Goal: Transaction & Acquisition: Book appointment/travel/reservation

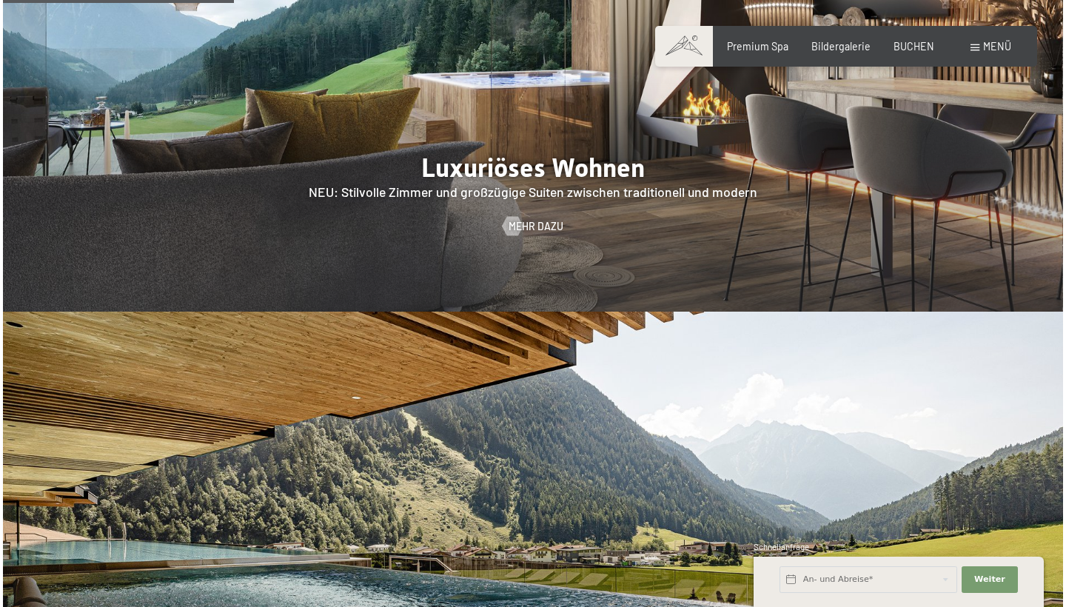
scroll to position [1482, 0]
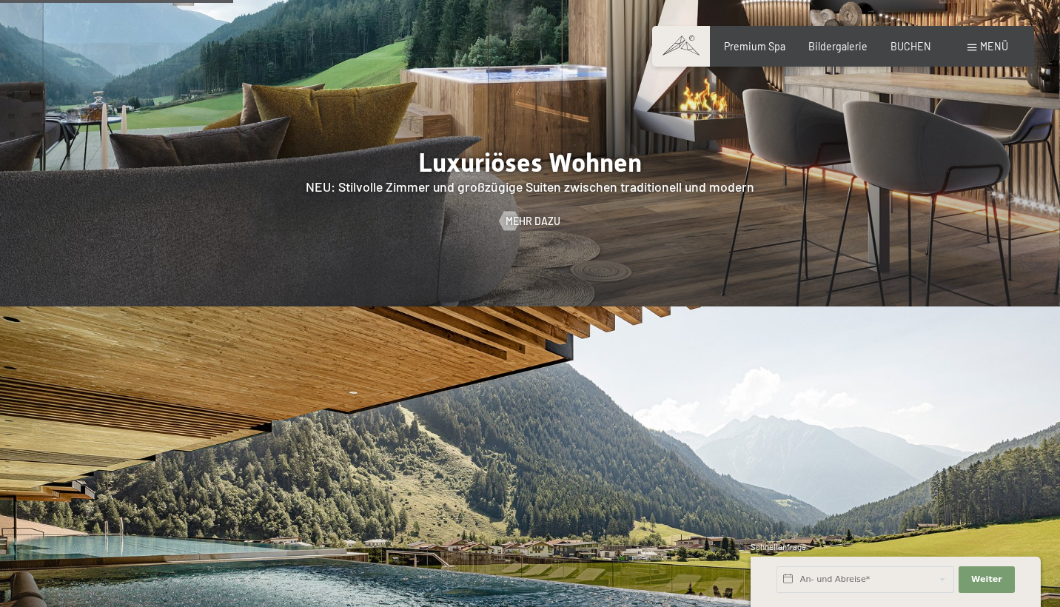
click at [970, 44] on span at bounding box center [971, 47] width 9 height 7
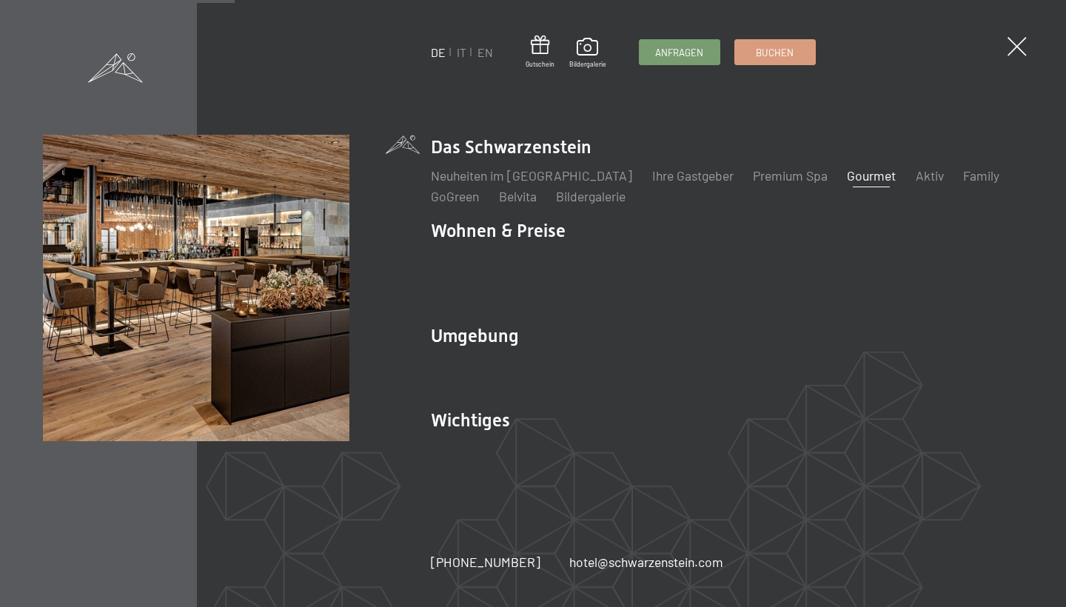
click at [847, 184] on link "Gourmet" at bounding box center [871, 175] width 49 height 16
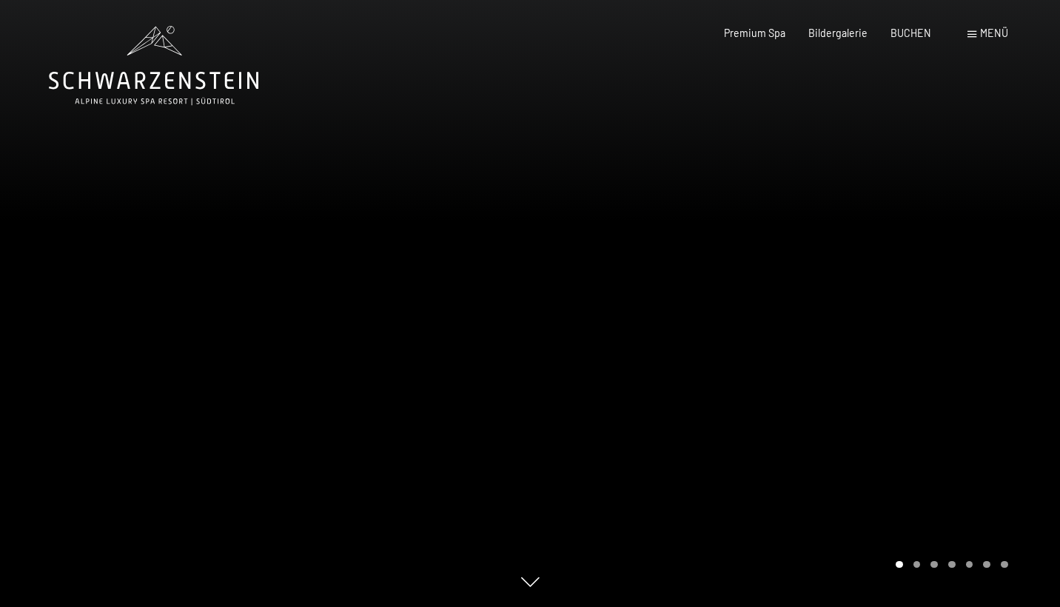
click at [956, 431] on div at bounding box center [795, 303] width 530 height 607
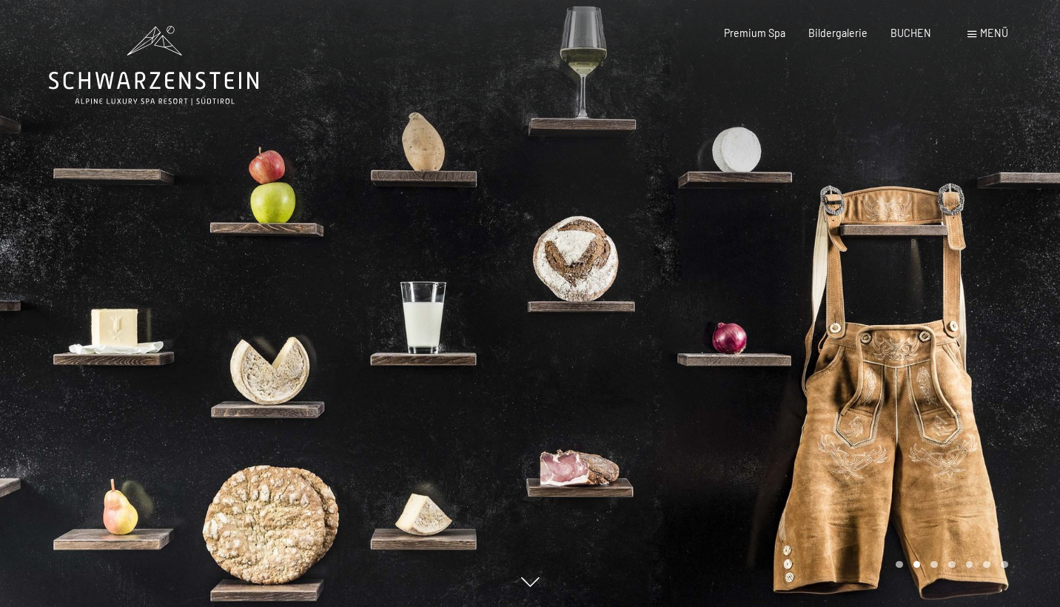
click at [956, 357] on div at bounding box center [795, 303] width 530 height 607
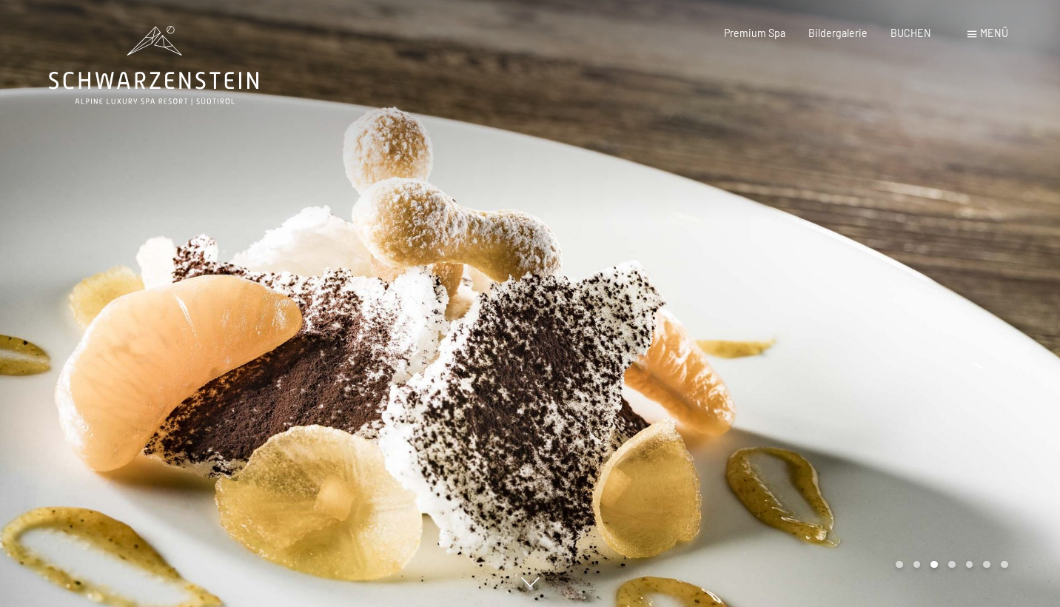
click at [956, 357] on div at bounding box center [795, 303] width 530 height 607
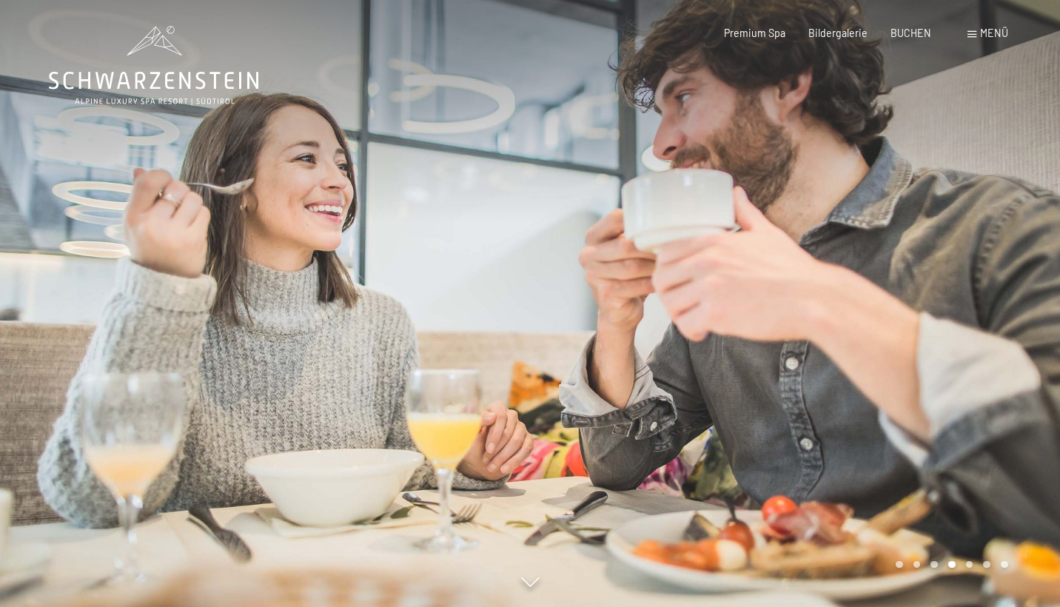
click at [956, 357] on div at bounding box center [795, 303] width 530 height 607
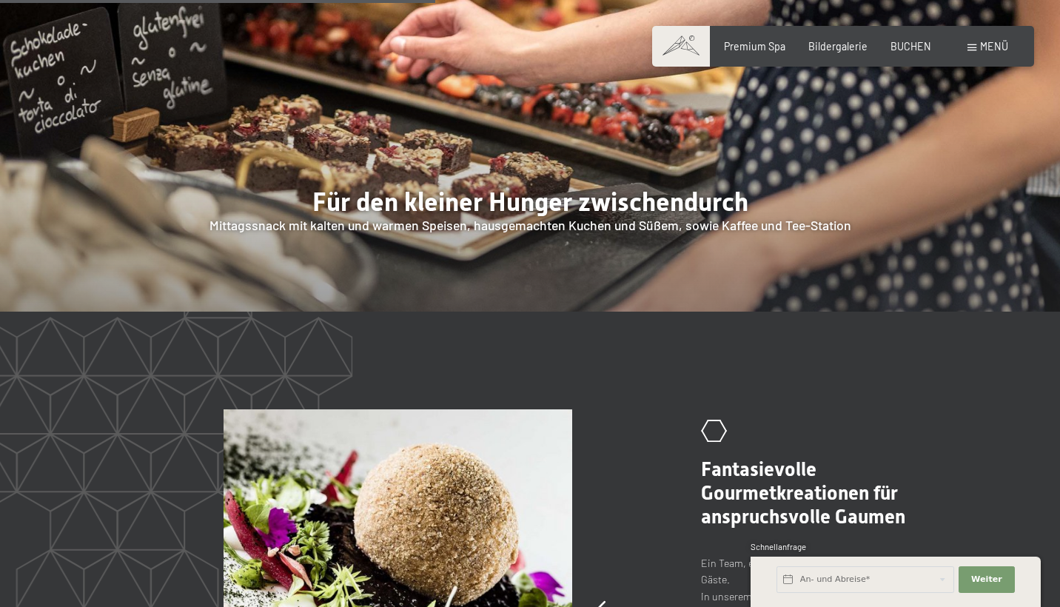
scroll to position [2254, 0]
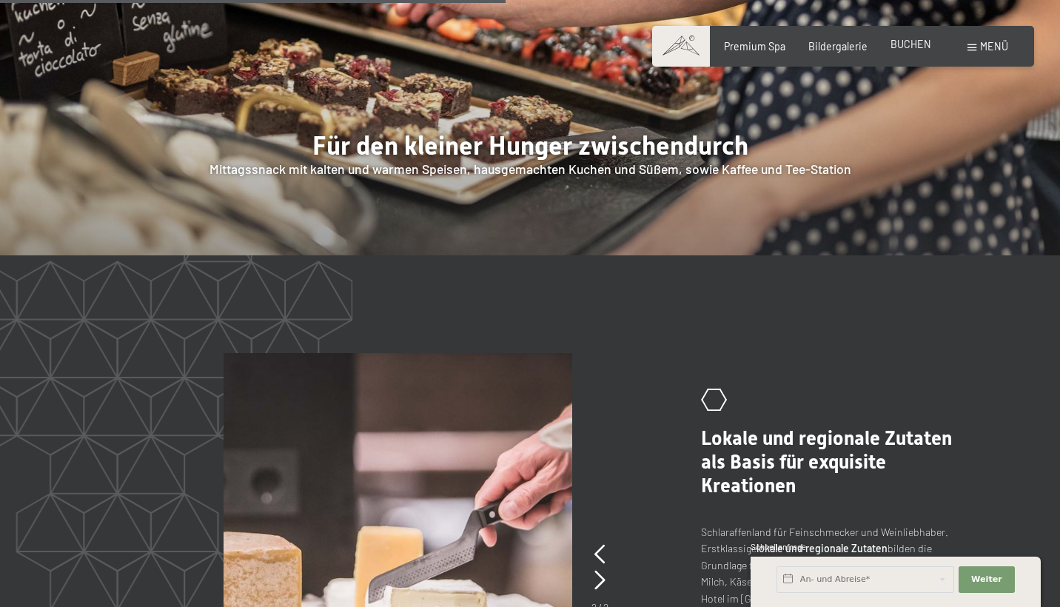
click at [896, 47] on span "BUCHEN" at bounding box center [910, 44] width 41 height 13
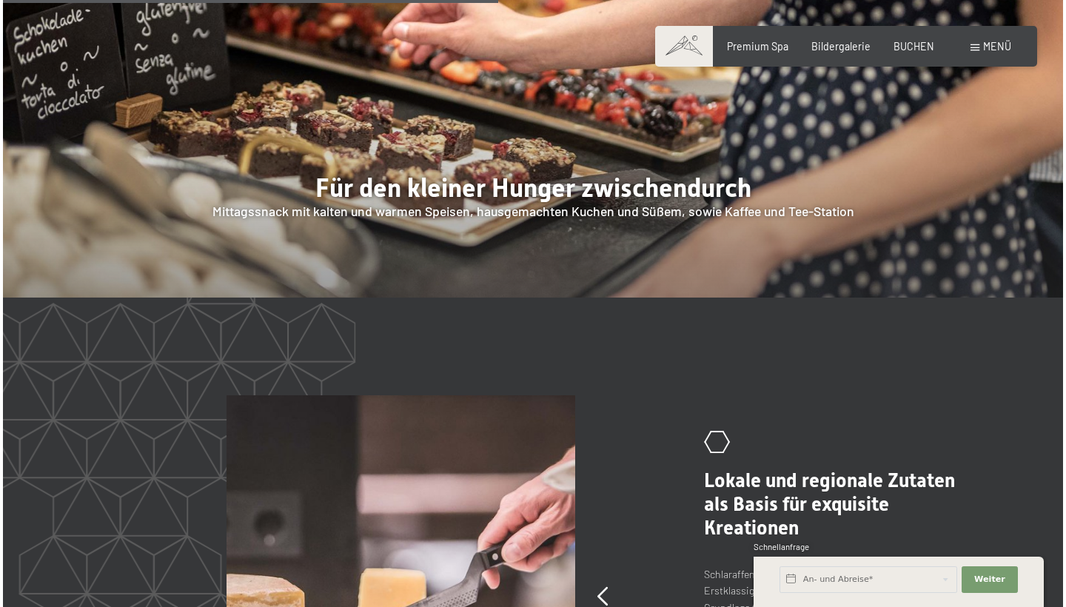
scroll to position [2211, 0]
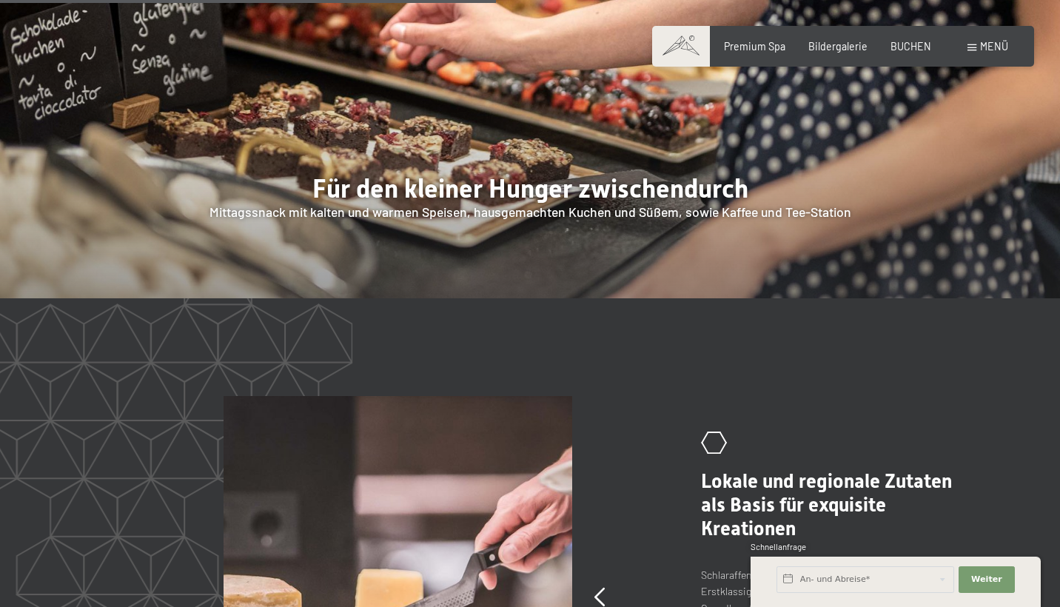
click at [972, 39] on div "Buchen Anfragen Premium Spa Bildergalerie BUCHEN Menü DE IT EN Gutschein Bilder…" at bounding box center [842, 46] width 329 height 15
click at [976, 41] on div "Menü" at bounding box center [987, 46] width 41 height 15
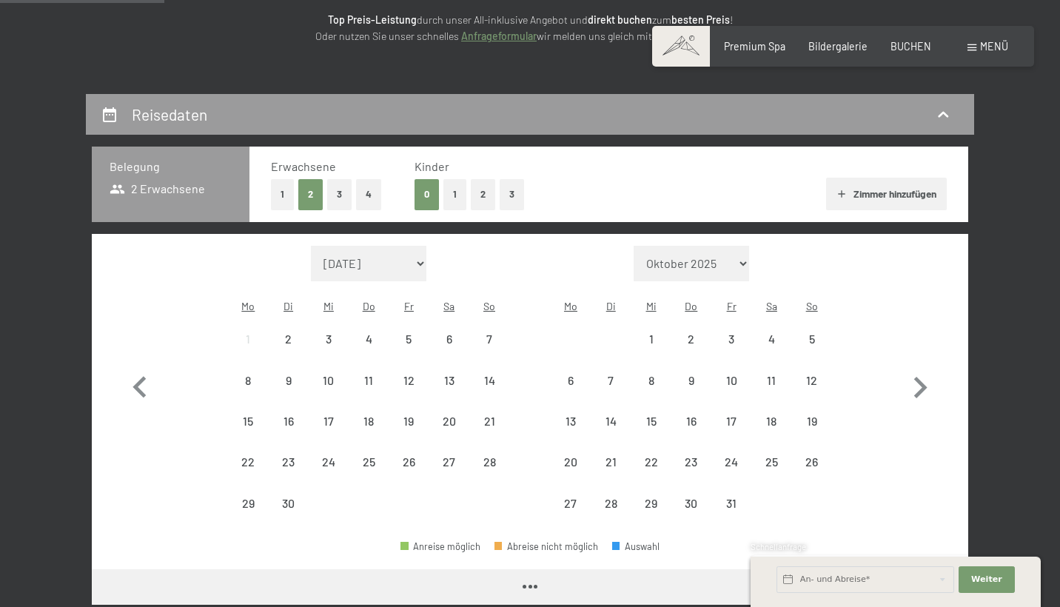
scroll to position [216, 0]
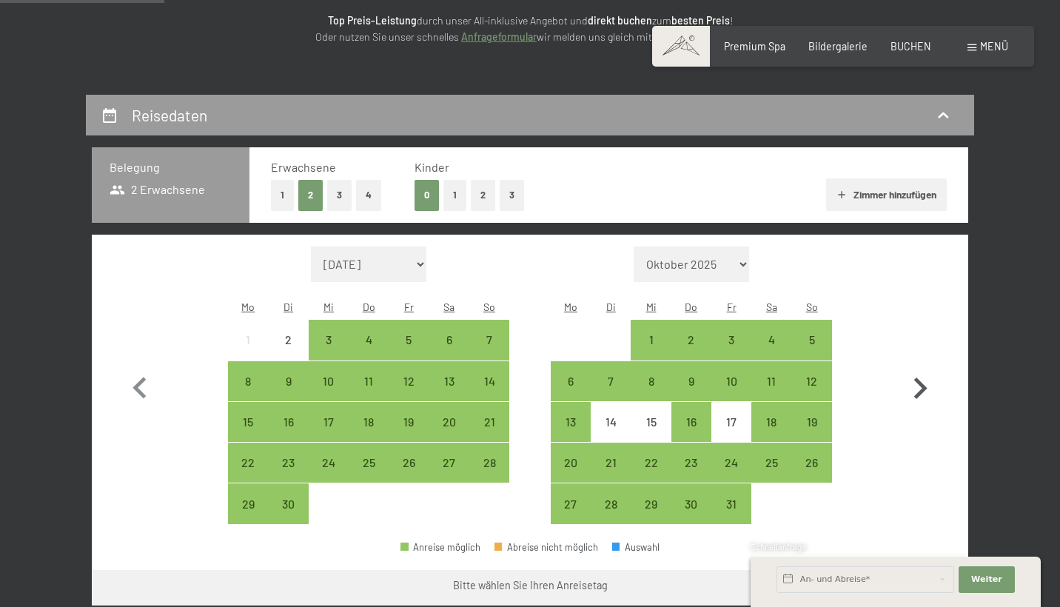
click at [924, 367] on icon "button" at bounding box center [920, 388] width 43 height 43
select select "2025-10-01"
select select "2025-11-01"
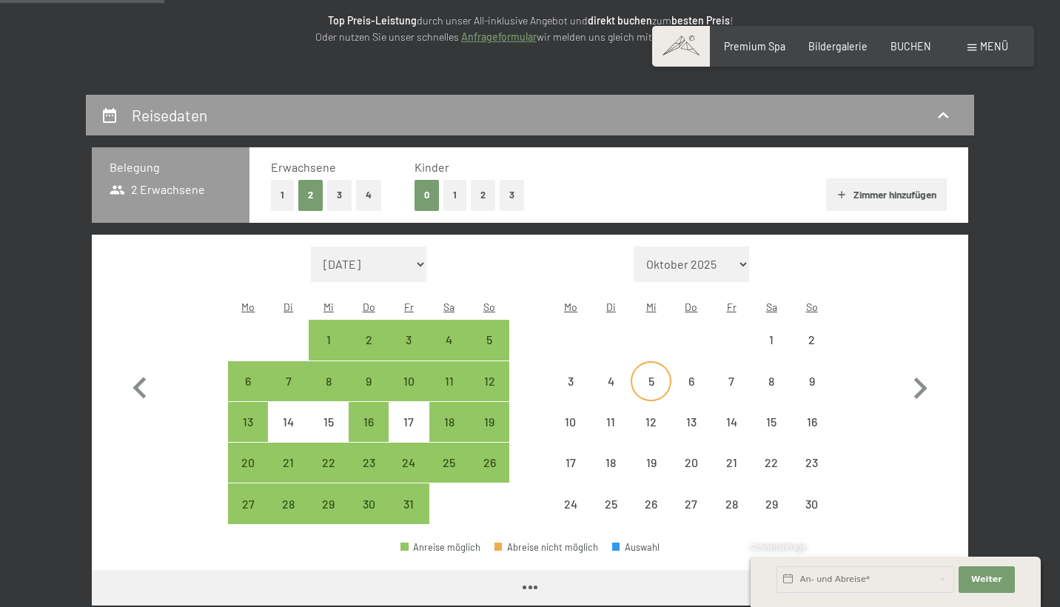
select select "2025-10-01"
select select "2025-11-01"
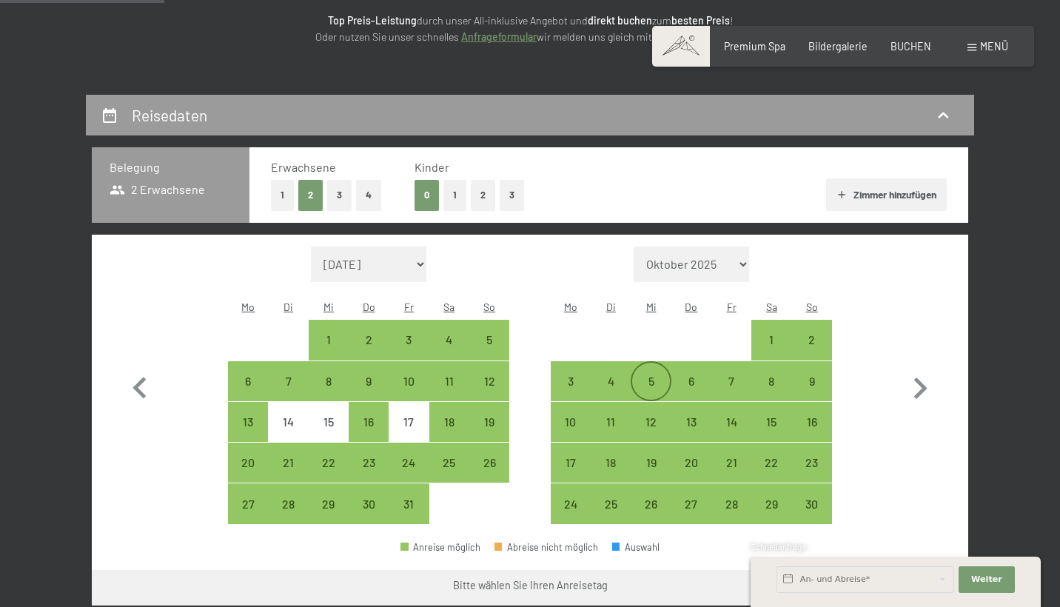
click at [656, 375] on div "5" at bounding box center [650, 393] width 37 height 37
select select "2025-10-01"
select select "2025-11-01"
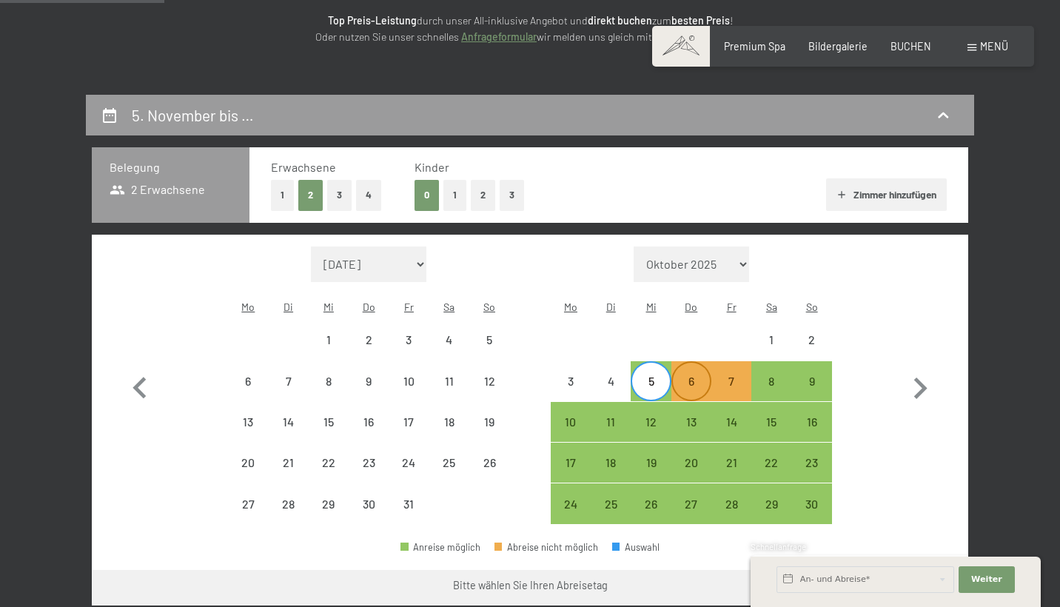
click at [682, 375] on div "6" at bounding box center [691, 393] width 37 height 37
select select "2025-10-01"
select select "2025-11-01"
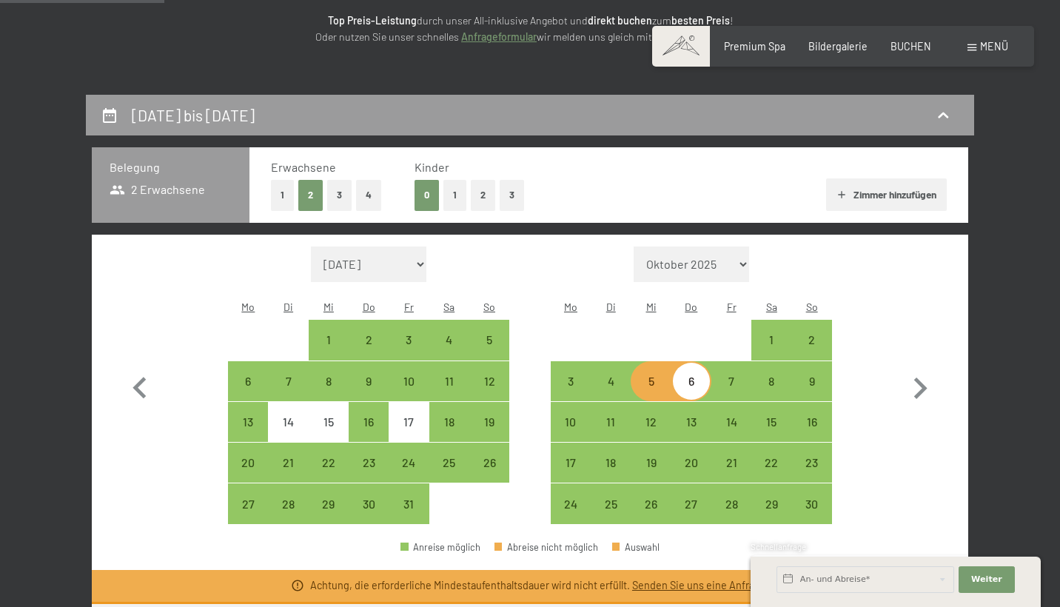
click at [647, 375] on div "5" at bounding box center [650, 393] width 37 height 37
select select "2025-10-01"
select select "2025-11-01"
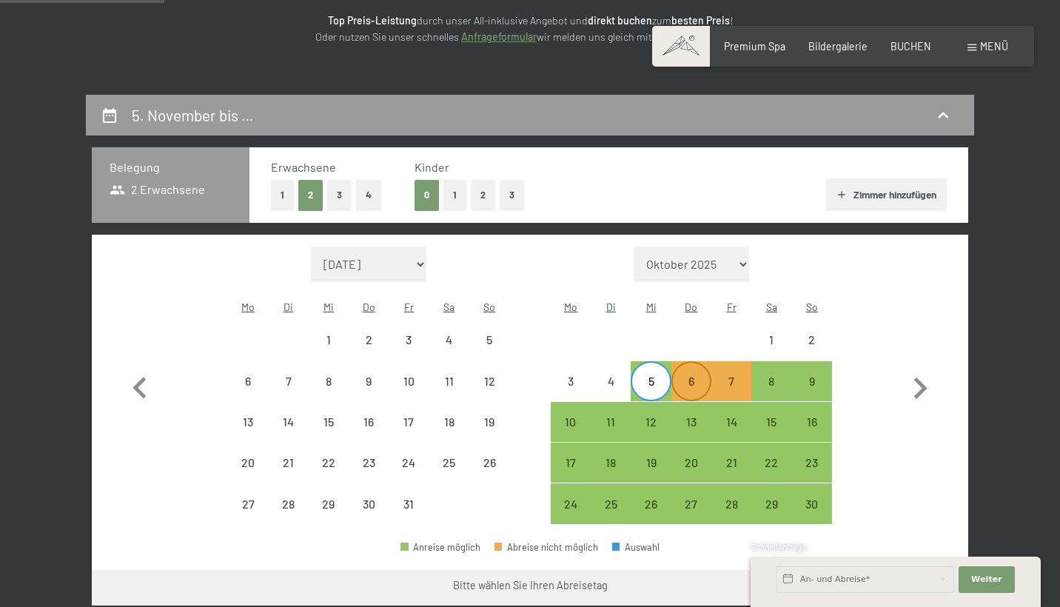
click at [709, 375] on div "6" at bounding box center [691, 393] width 37 height 37
select select "2025-10-01"
select select "2025-11-01"
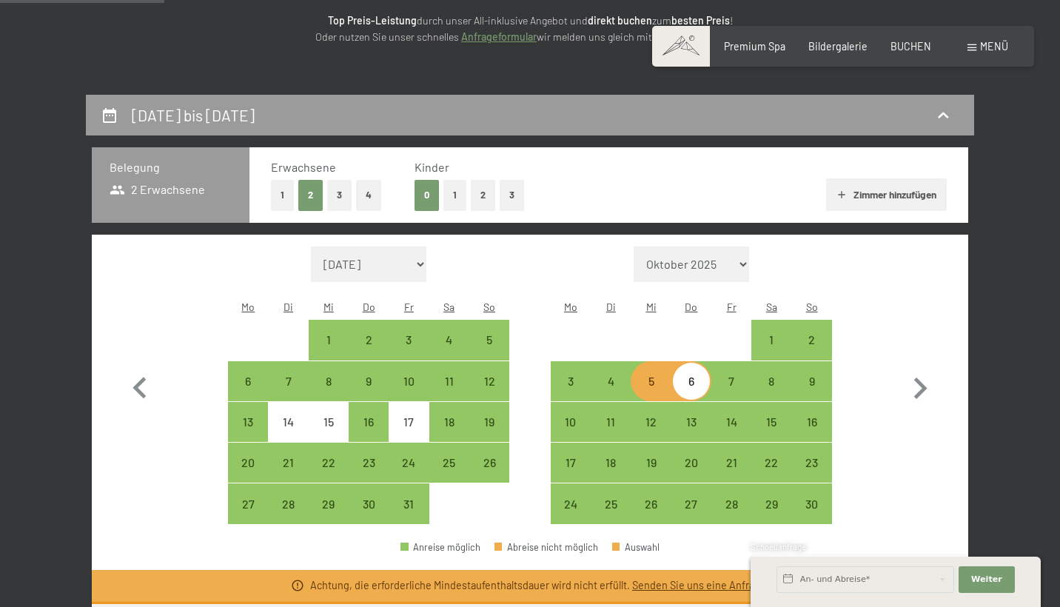
click at [709, 375] on div "6" at bounding box center [691, 393] width 37 height 37
select select "2025-10-01"
select select "2025-11-01"
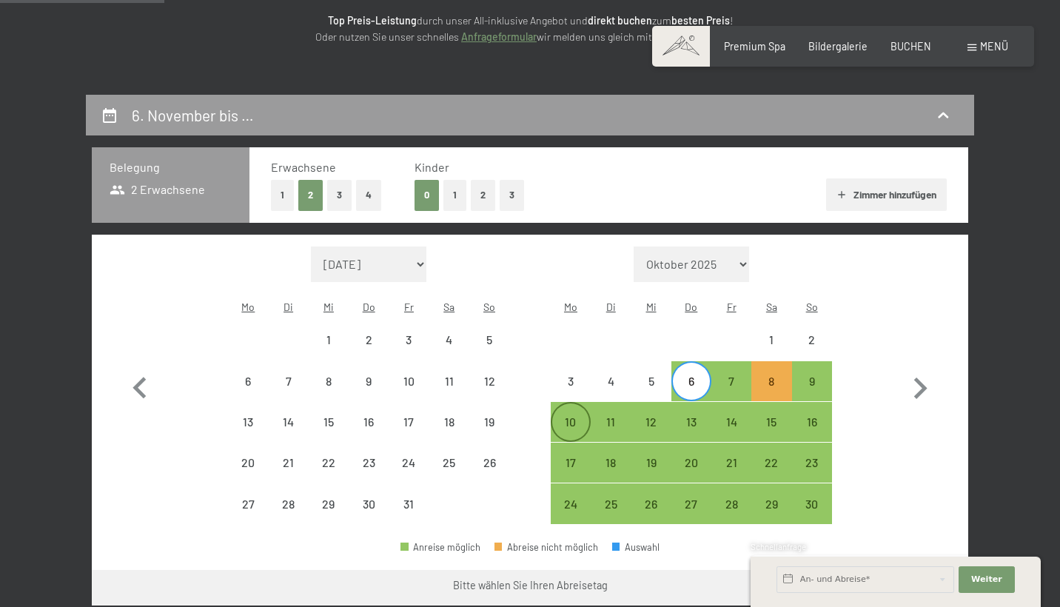
click at [558, 416] on div "10" at bounding box center [570, 434] width 37 height 37
select select "2025-10-01"
select select "2025-11-01"
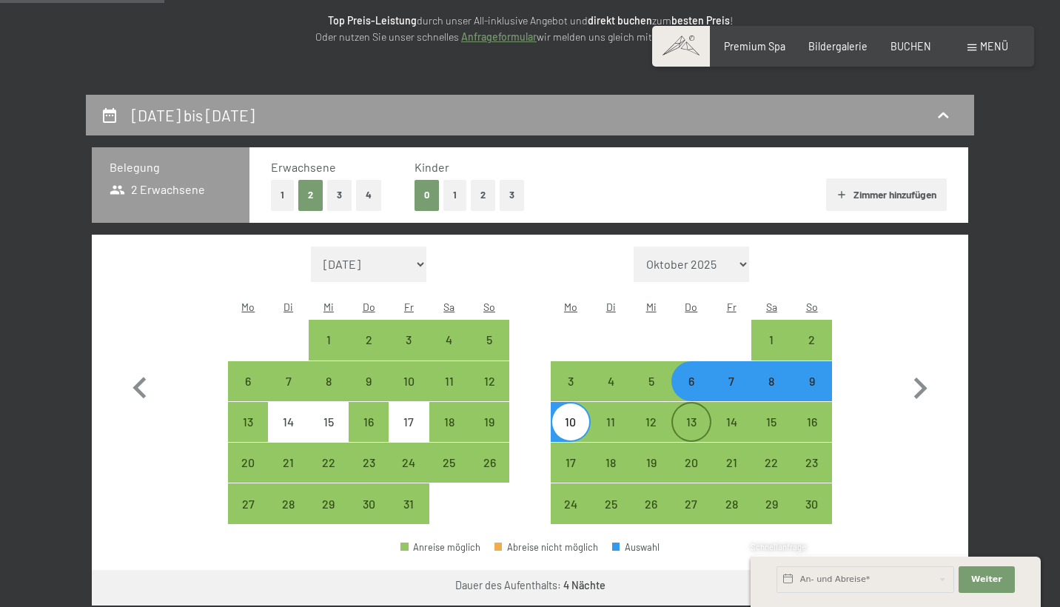
click at [699, 416] on div "13" at bounding box center [691, 434] width 37 height 37
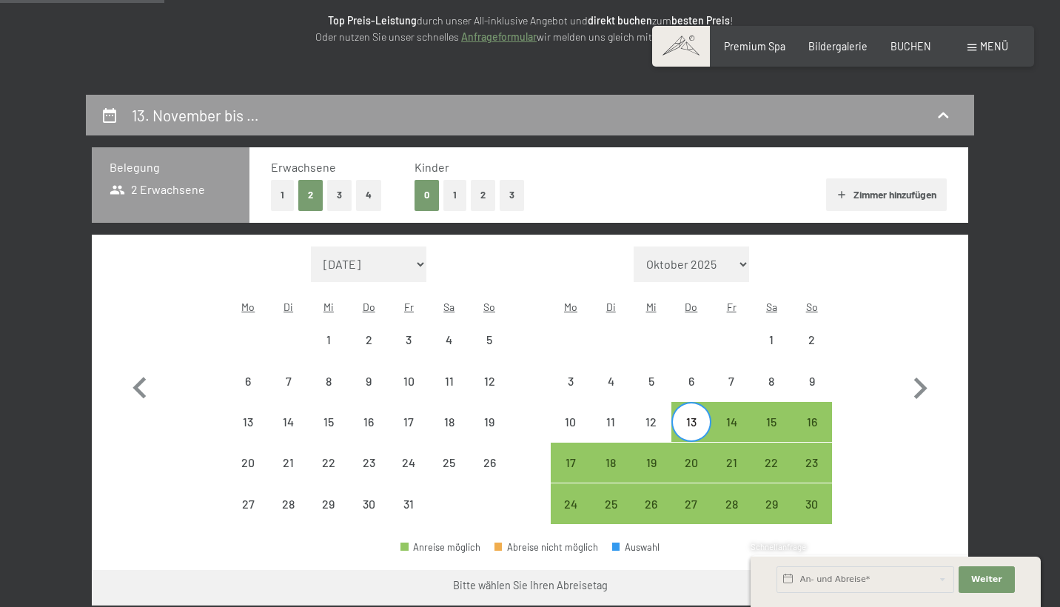
click at [699, 416] on div "13" at bounding box center [691, 434] width 37 height 37
select select "2025-10-01"
select select "2025-11-01"
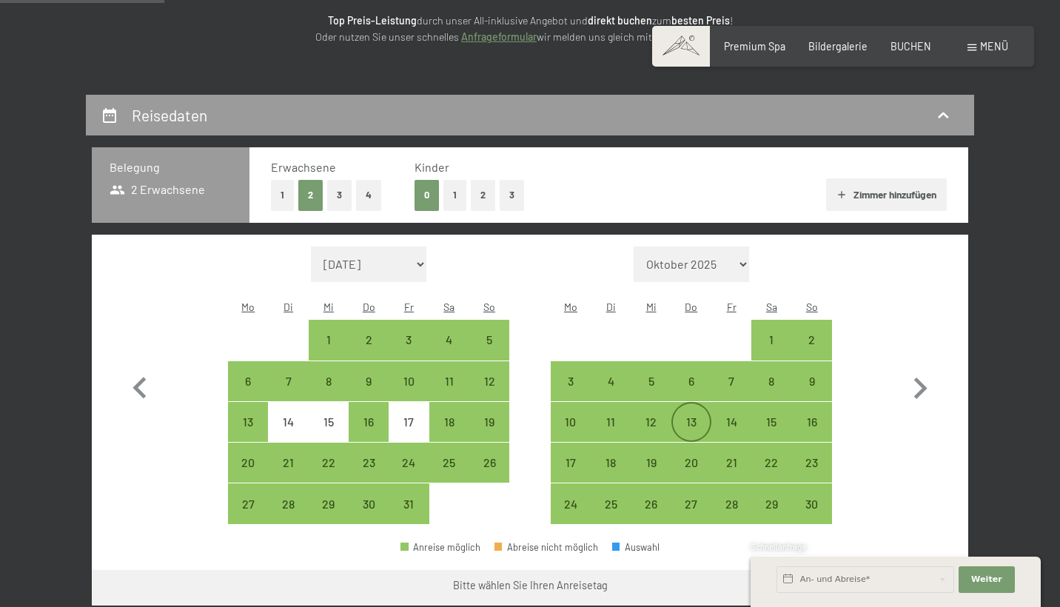
click at [699, 416] on div "13" at bounding box center [691, 434] width 37 height 37
select select "2025-10-01"
select select "2025-11-01"
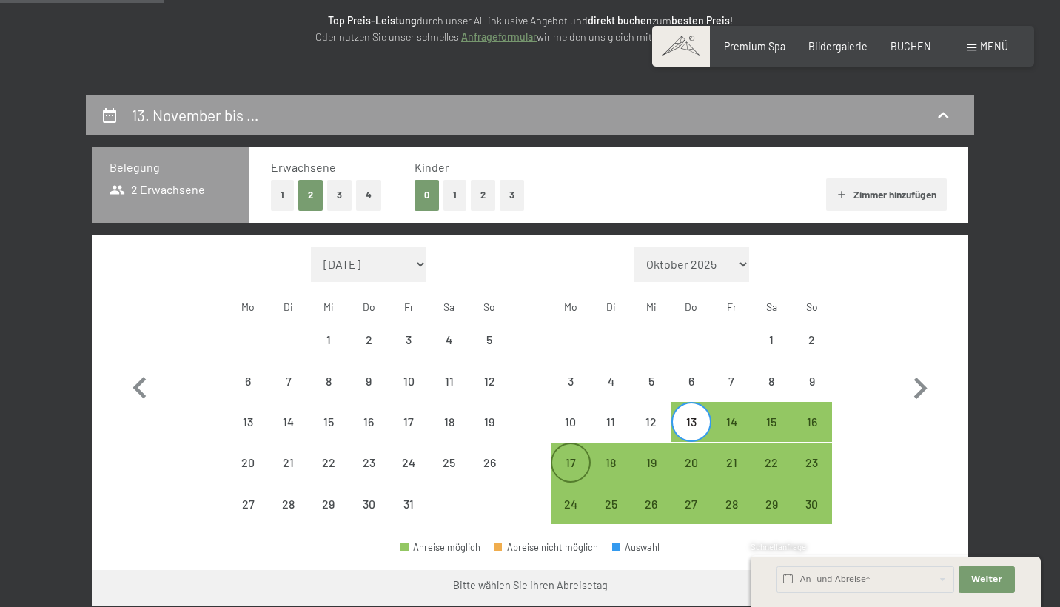
click at [557, 459] on div "17" at bounding box center [570, 475] width 37 height 37
select select "2025-10-01"
select select "2025-11-01"
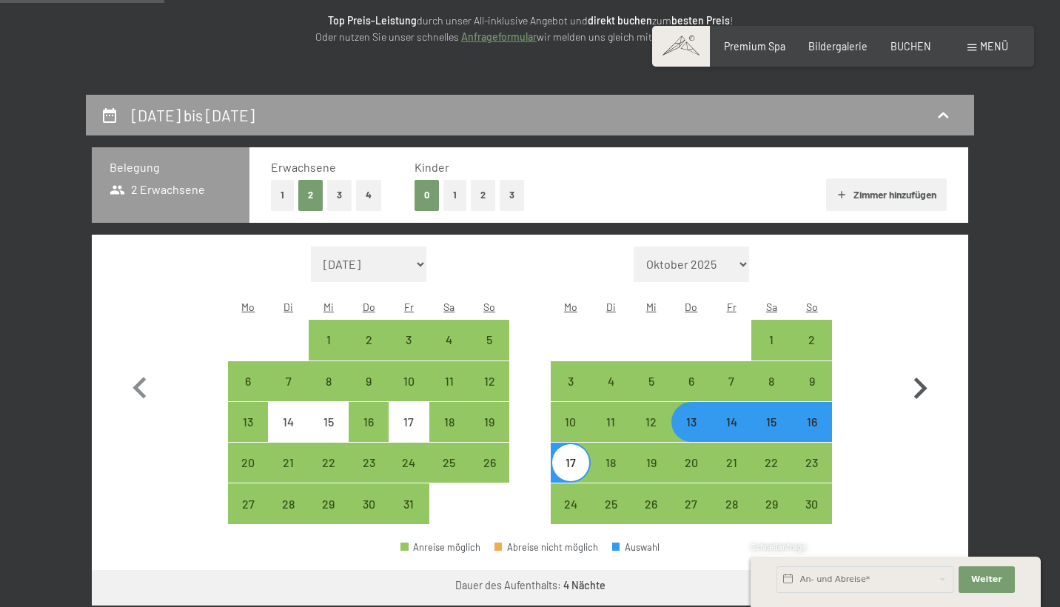
click at [904, 468] on button "button" at bounding box center [920, 385] width 43 height 278
select select "2025-11-01"
select select "2025-12-01"
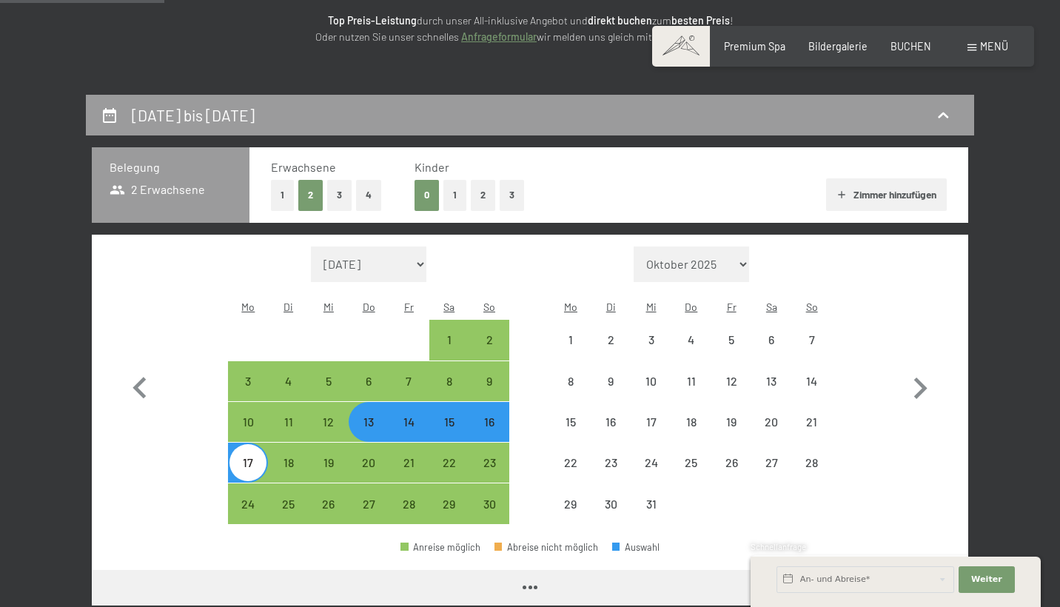
select select "2025-11-01"
select select "2025-12-01"
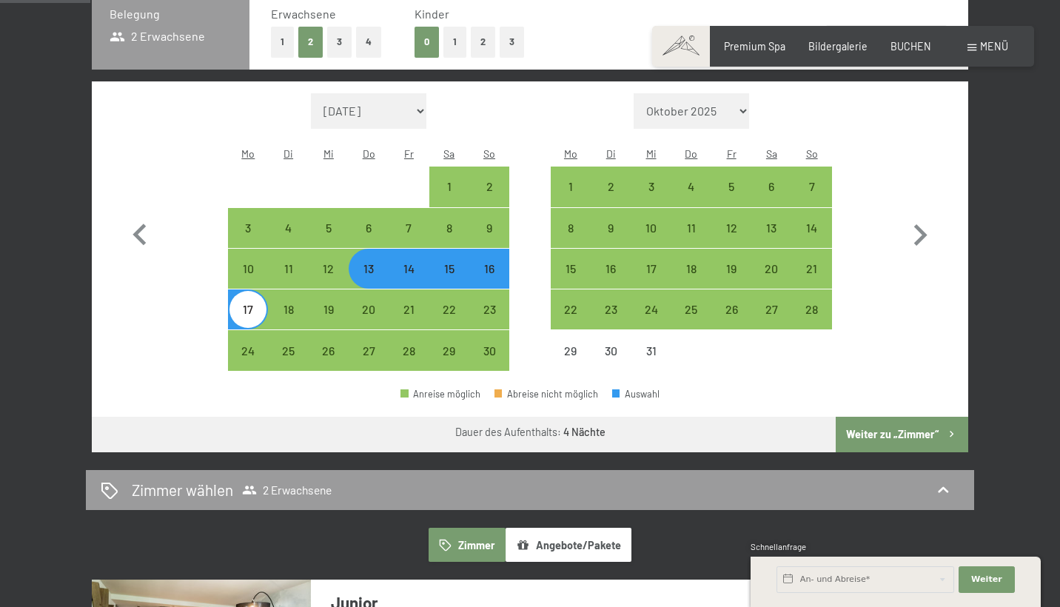
click at [867, 417] on button "Weiter zu „Zimmer“" at bounding box center [902, 435] width 132 height 36
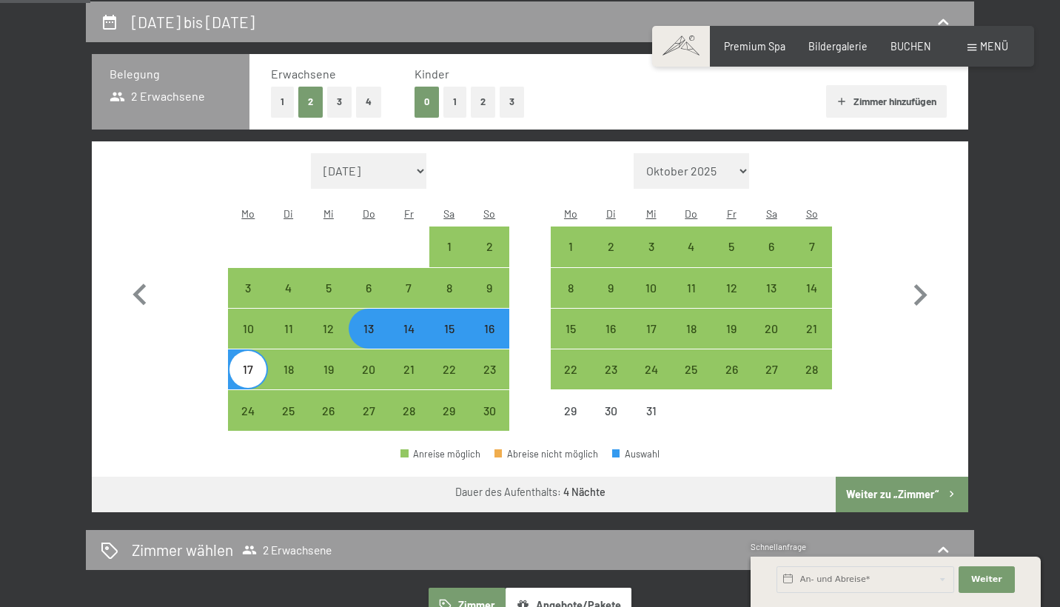
select select "2025-11-01"
select select "2025-12-01"
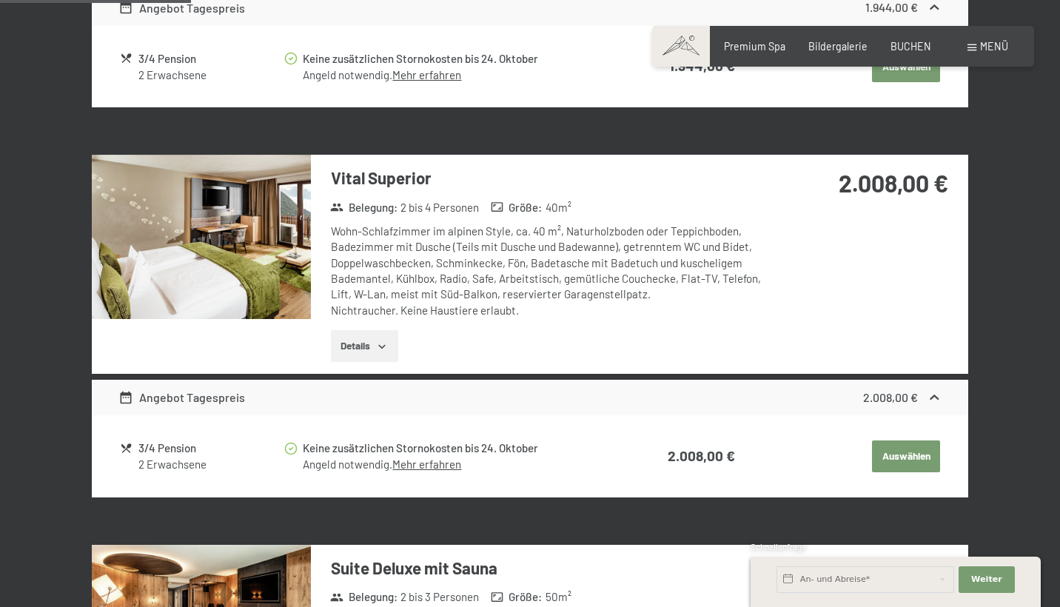
scroll to position [426, 0]
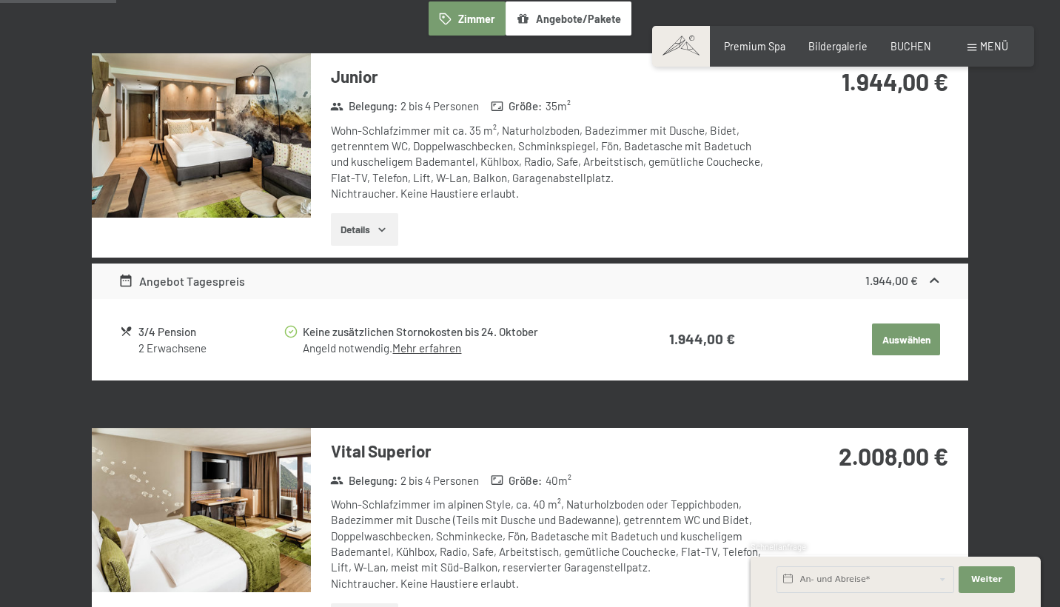
click at [906, 343] on button "Auswählen" at bounding box center [906, 339] width 68 height 33
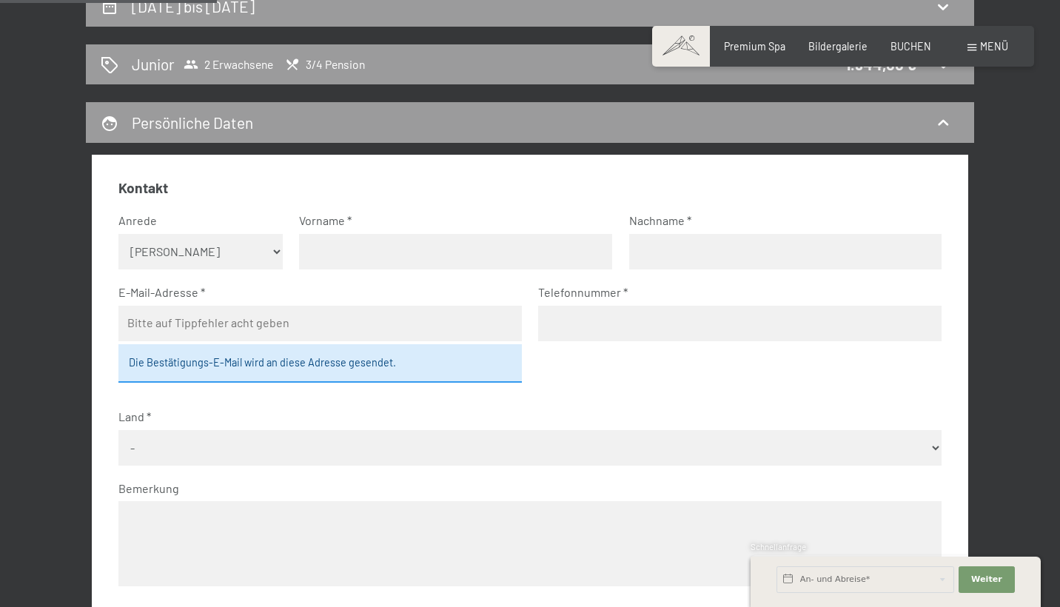
scroll to position [252, 0]
